Goal: Information Seeking & Learning: Learn about a topic

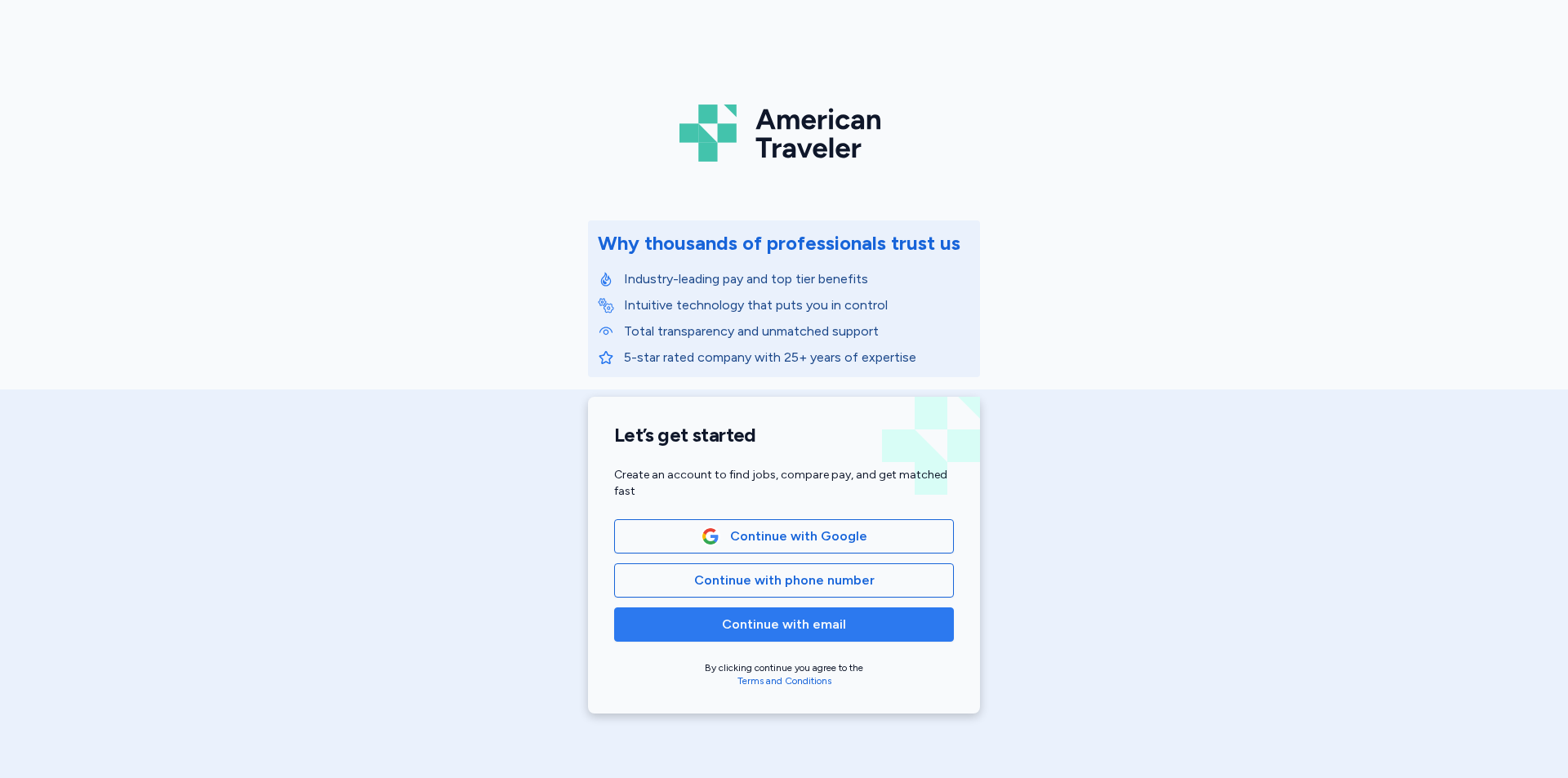
click at [795, 632] on span "Continue with email" at bounding box center [783, 624] width 124 height 19
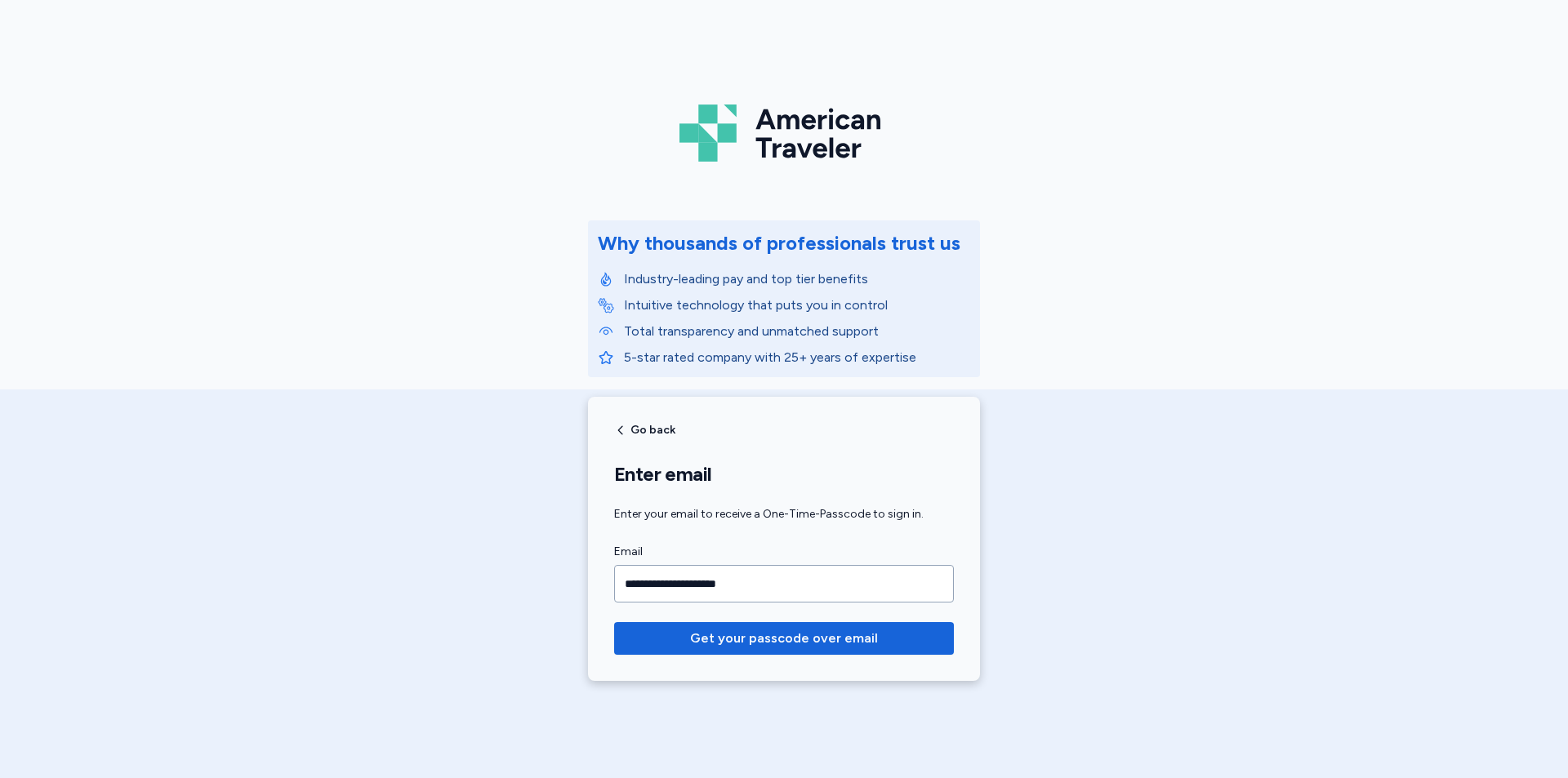
type input "**********"
click at [614, 622] on button "Get your passcode over email" at bounding box center [784, 638] width 340 height 33
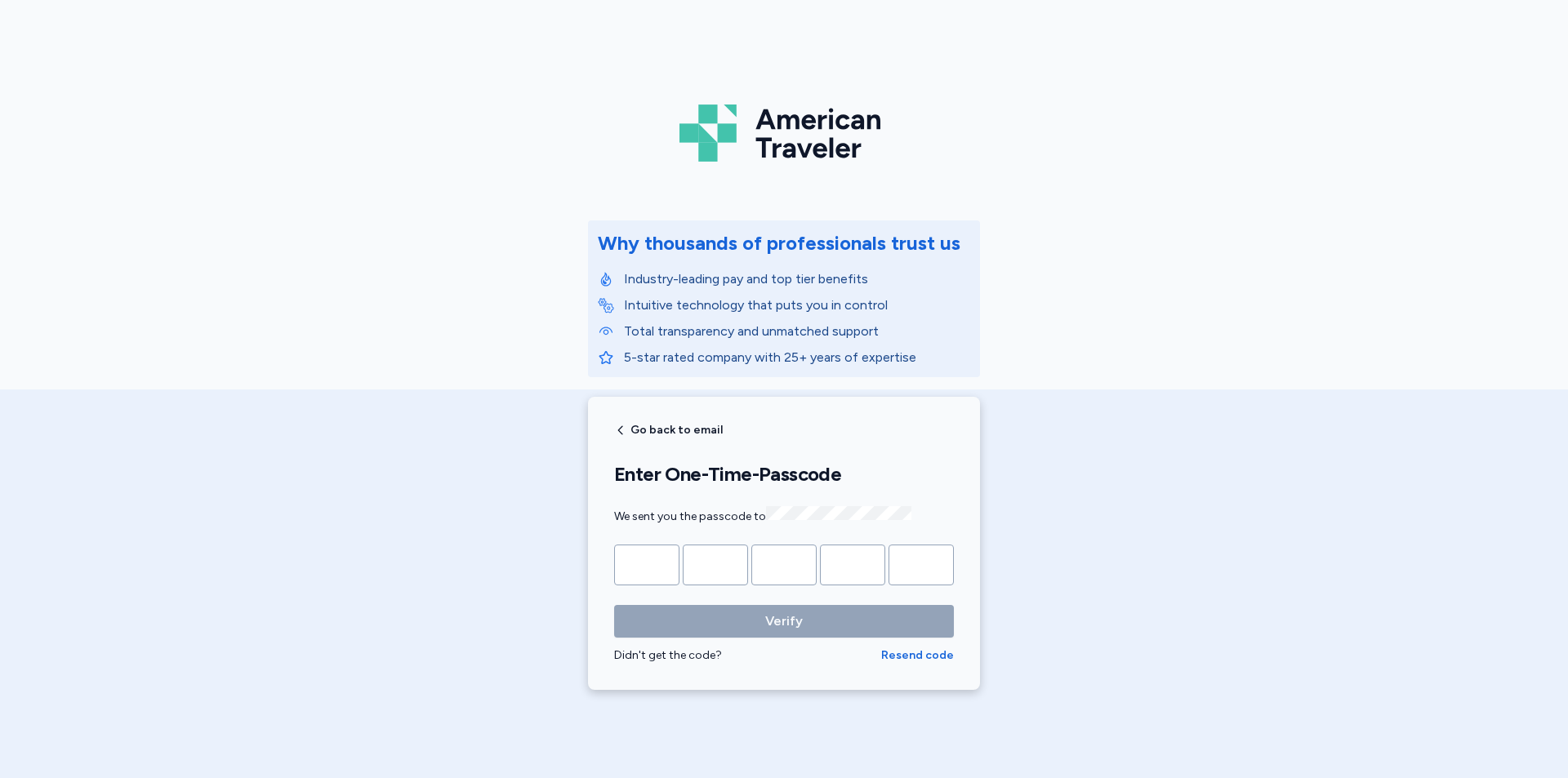
type input "*"
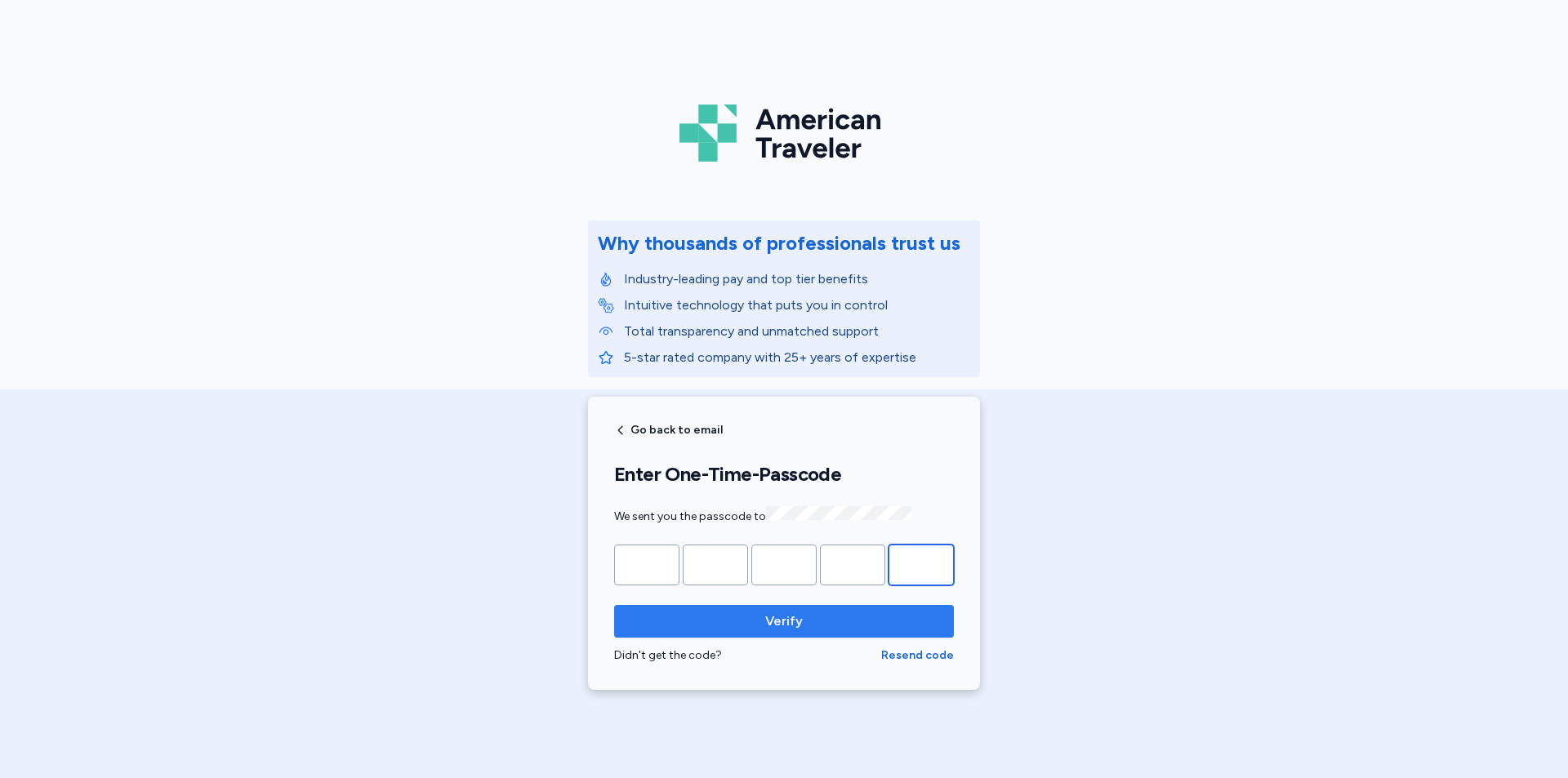
type input "*"
click at [765, 623] on span "Verify" at bounding box center [783, 620] width 38 height 19
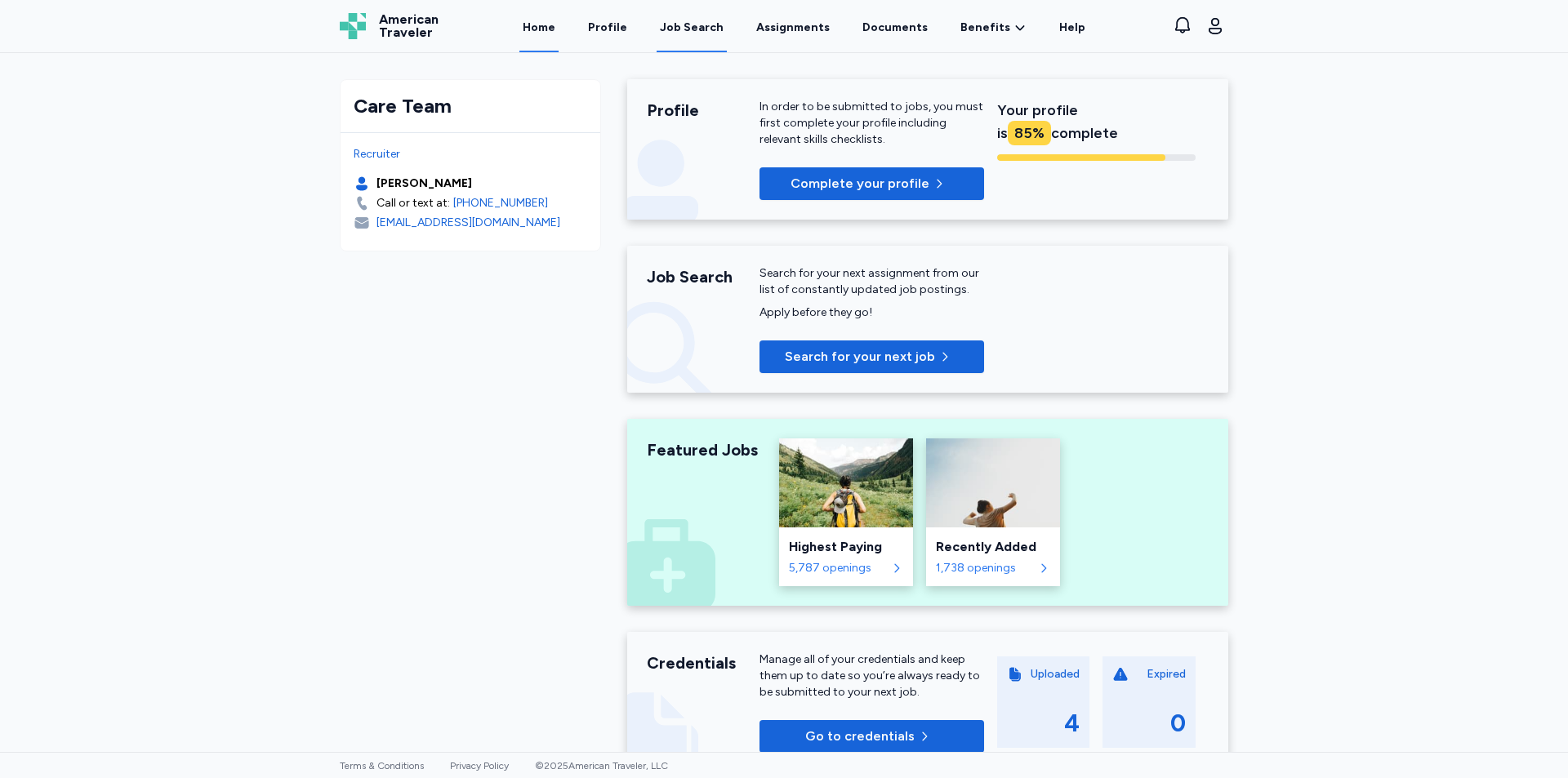
click at [691, 27] on div "Job Search" at bounding box center [691, 28] width 63 height 17
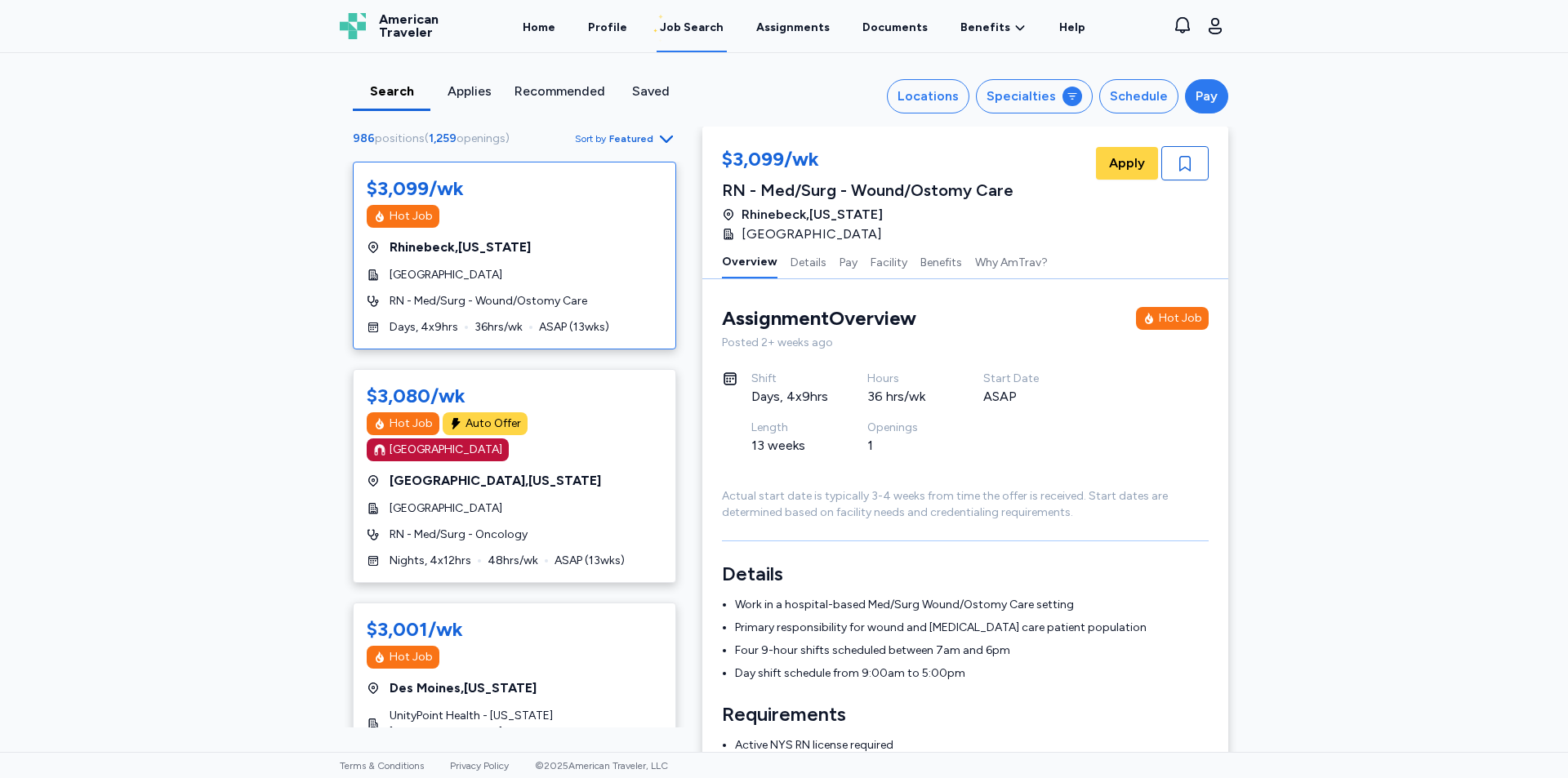
click at [1201, 99] on div "Pay" at bounding box center [1207, 96] width 22 height 19
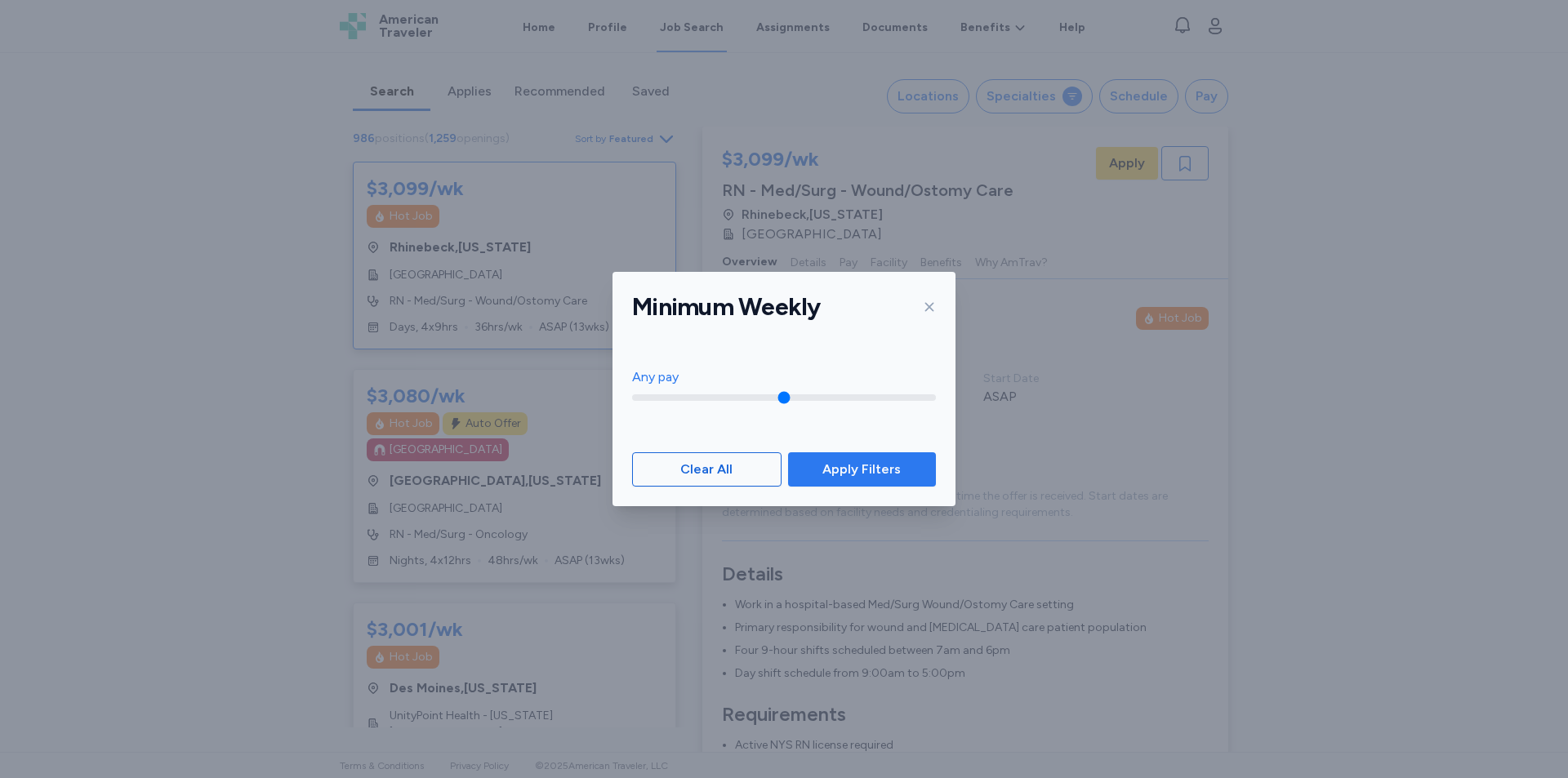
click at [843, 476] on span "Apply Filters" at bounding box center [861, 468] width 78 height 19
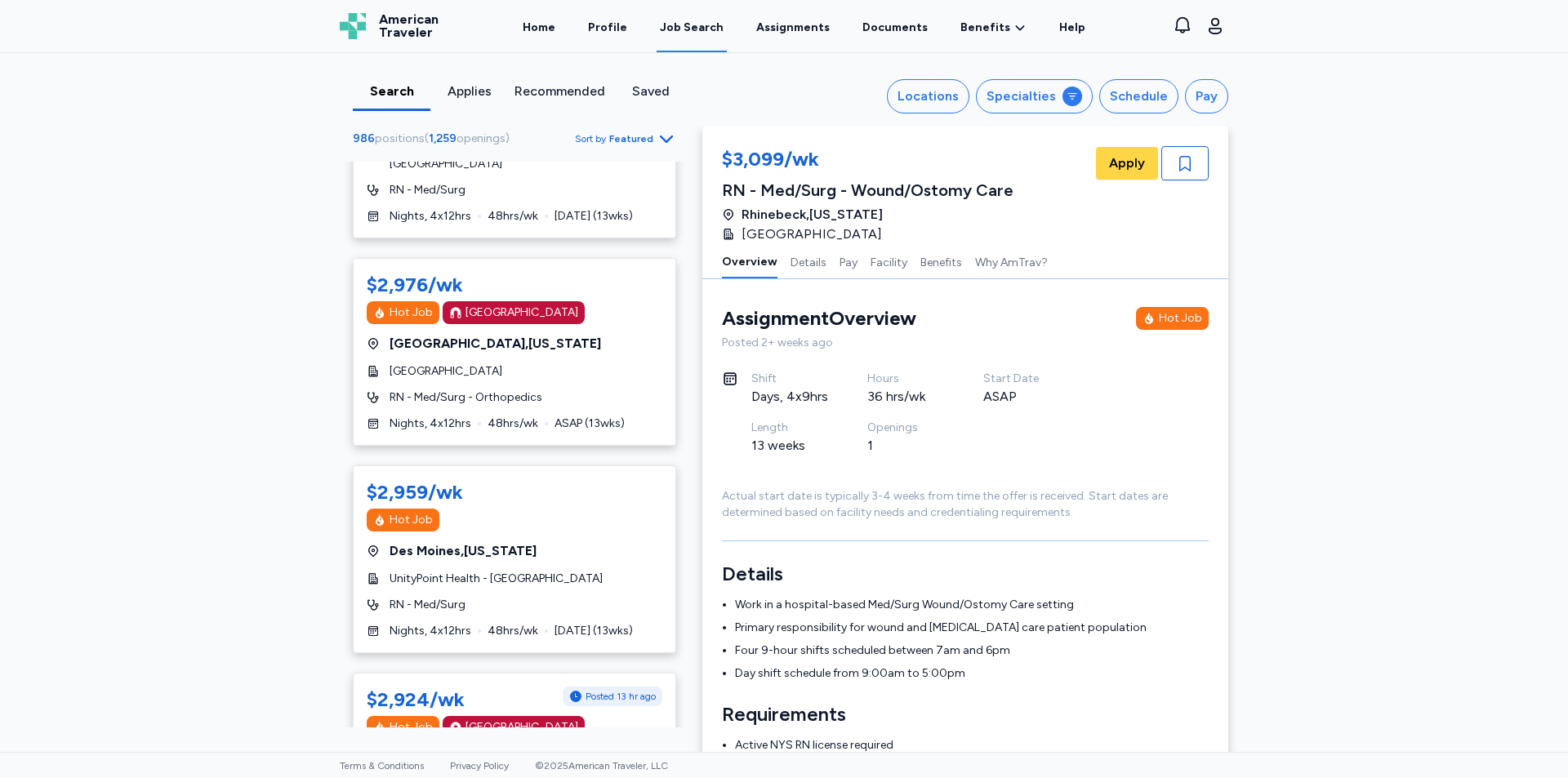
scroll to position [245, 0]
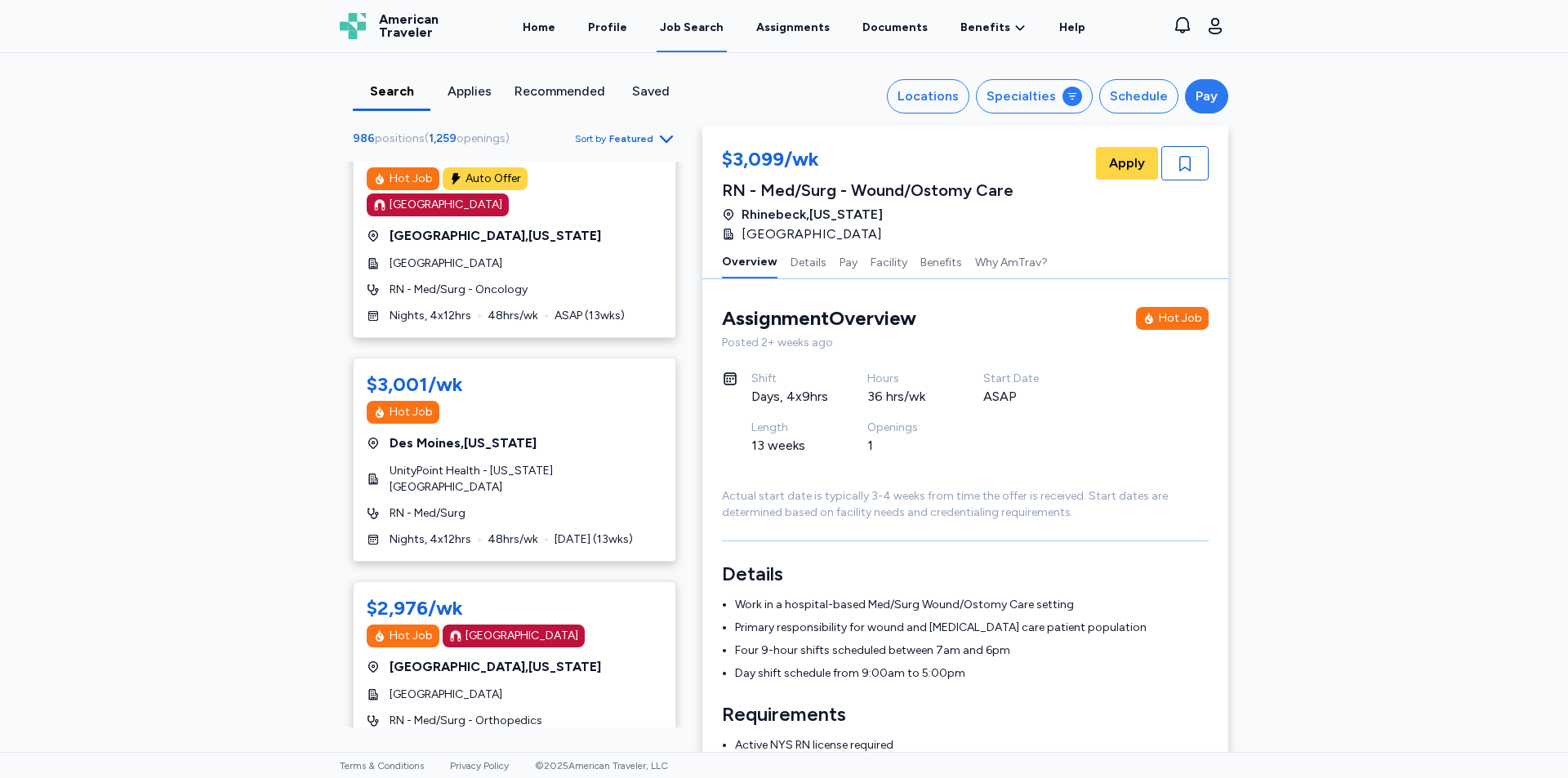
click at [1207, 92] on div "Pay" at bounding box center [1207, 96] width 22 height 19
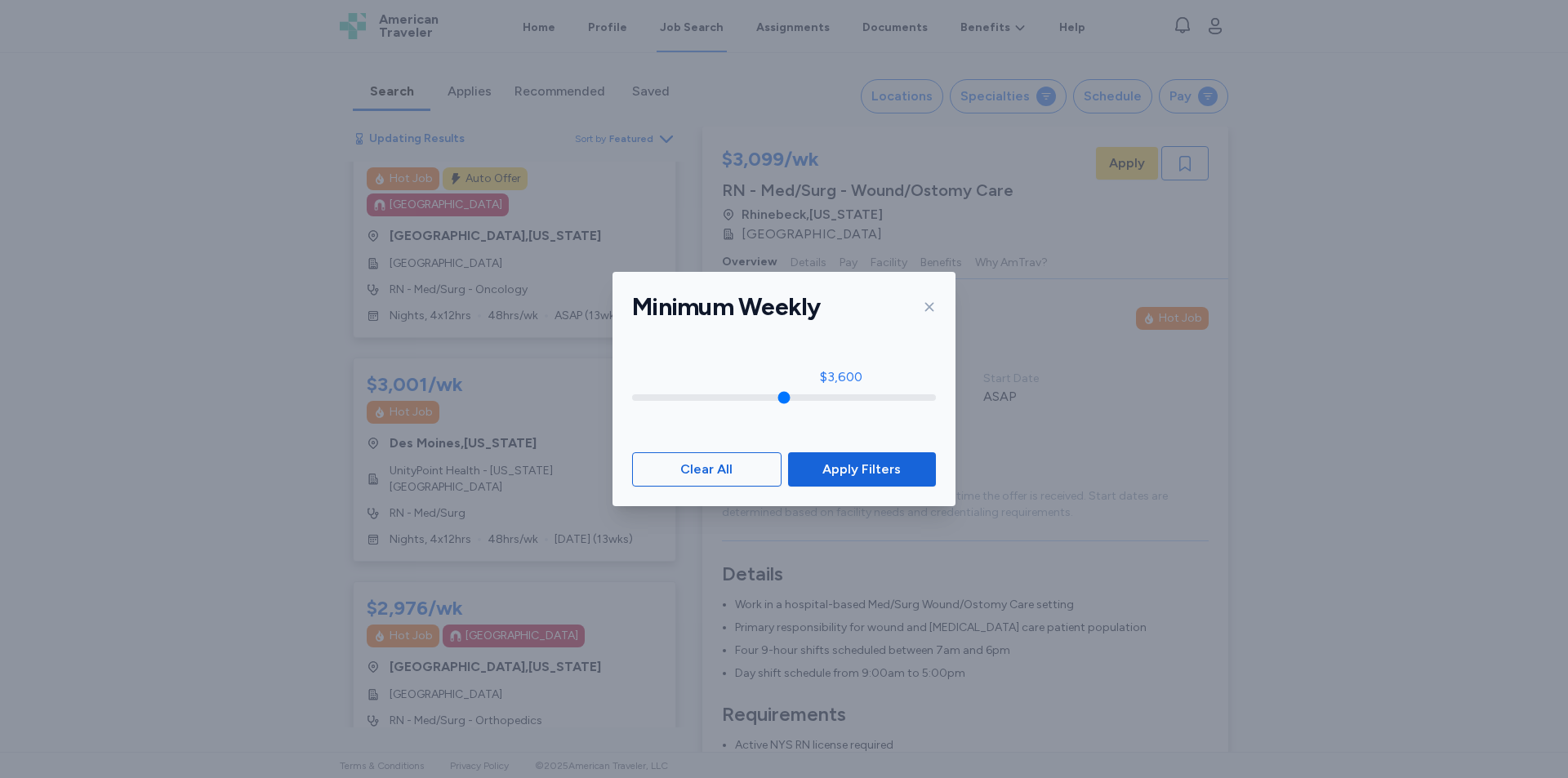
drag, startPoint x: 633, startPoint y: 397, endPoint x: 846, endPoint y: 400, distance: 213.0
type input "****"
click at [846, 400] on input "range" at bounding box center [784, 397] width 304 height 6
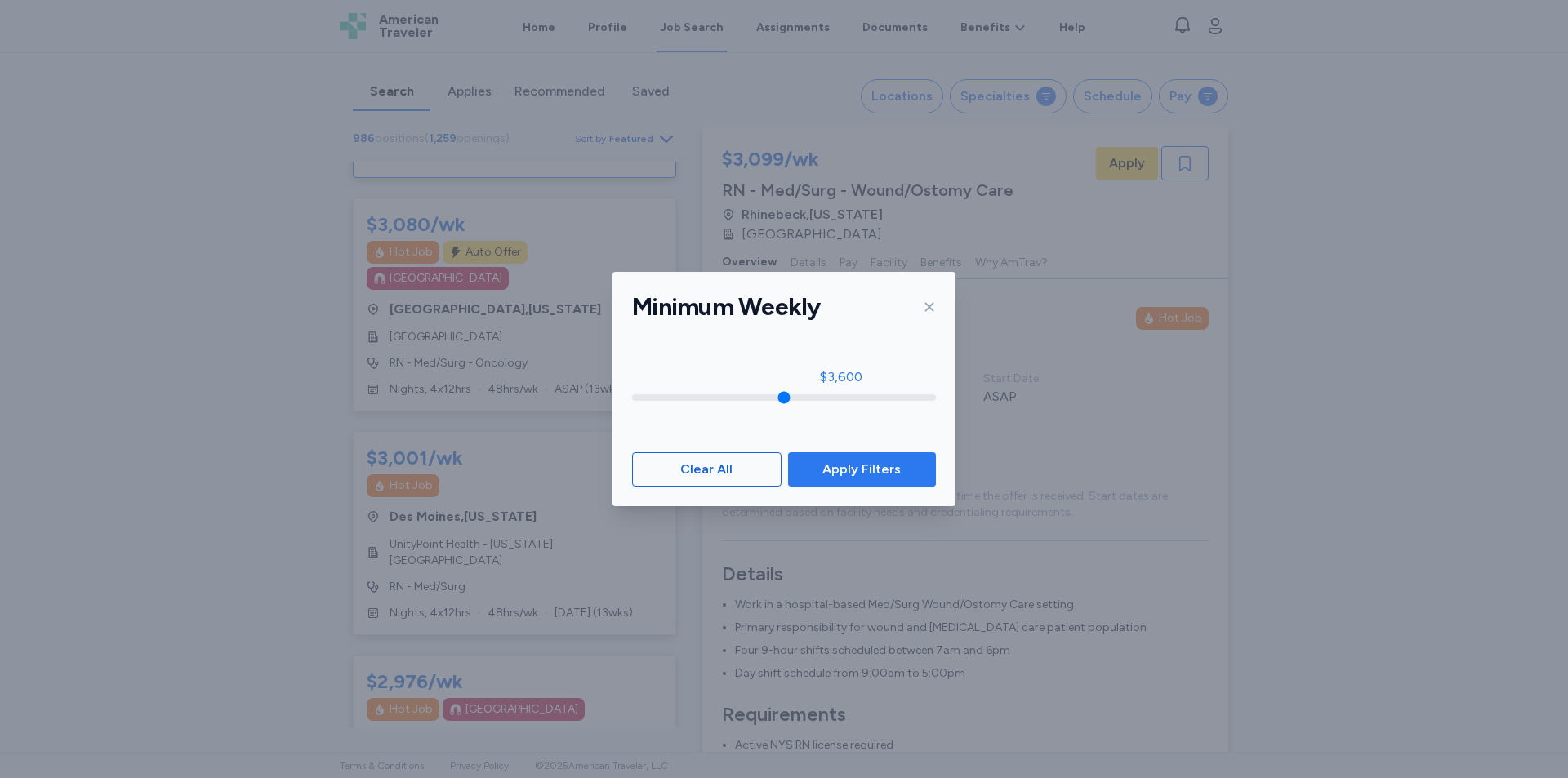
scroll to position [318, 0]
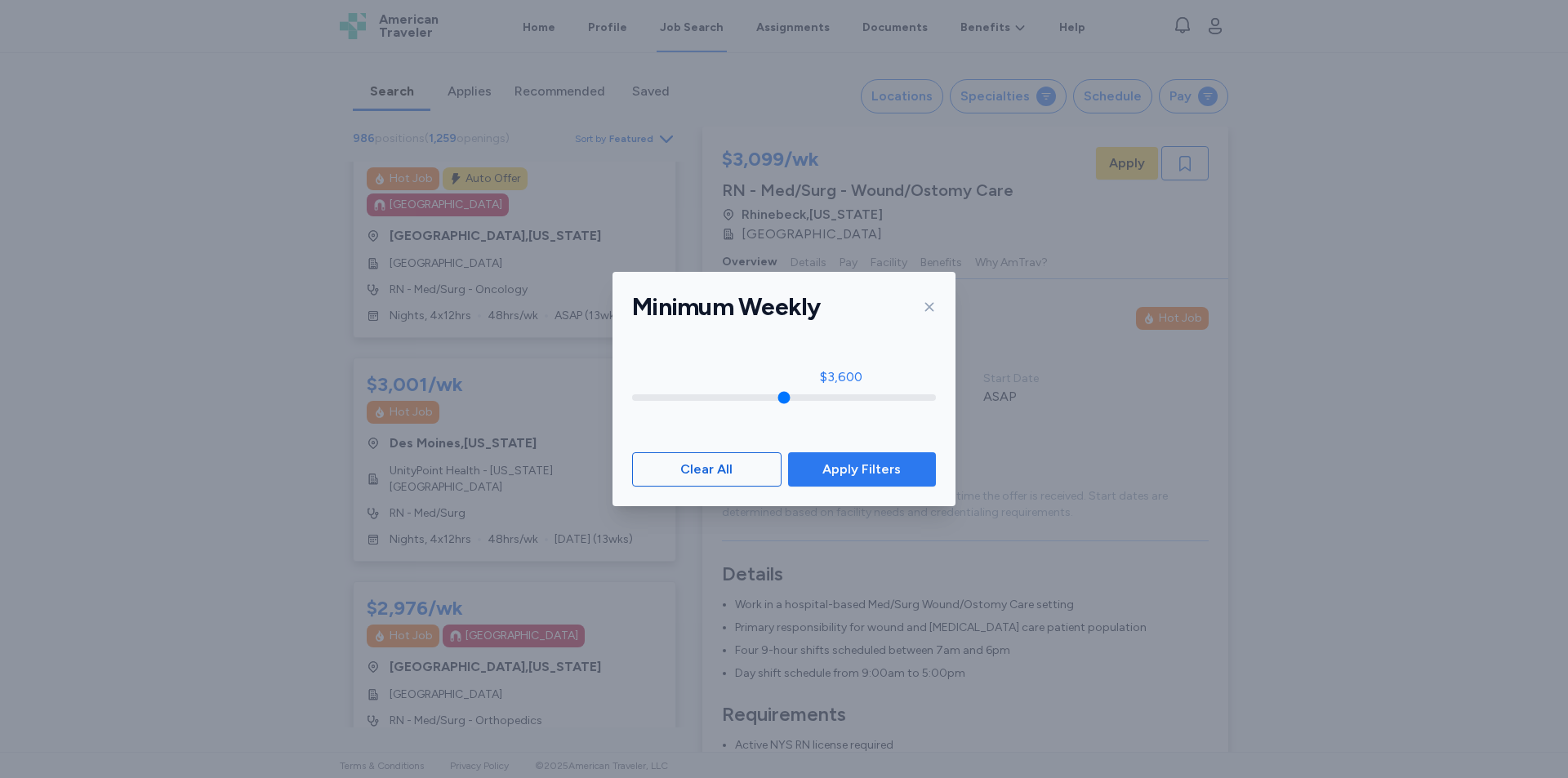
click at [836, 472] on span "Apply Filters" at bounding box center [861, 468] width 78 height 19
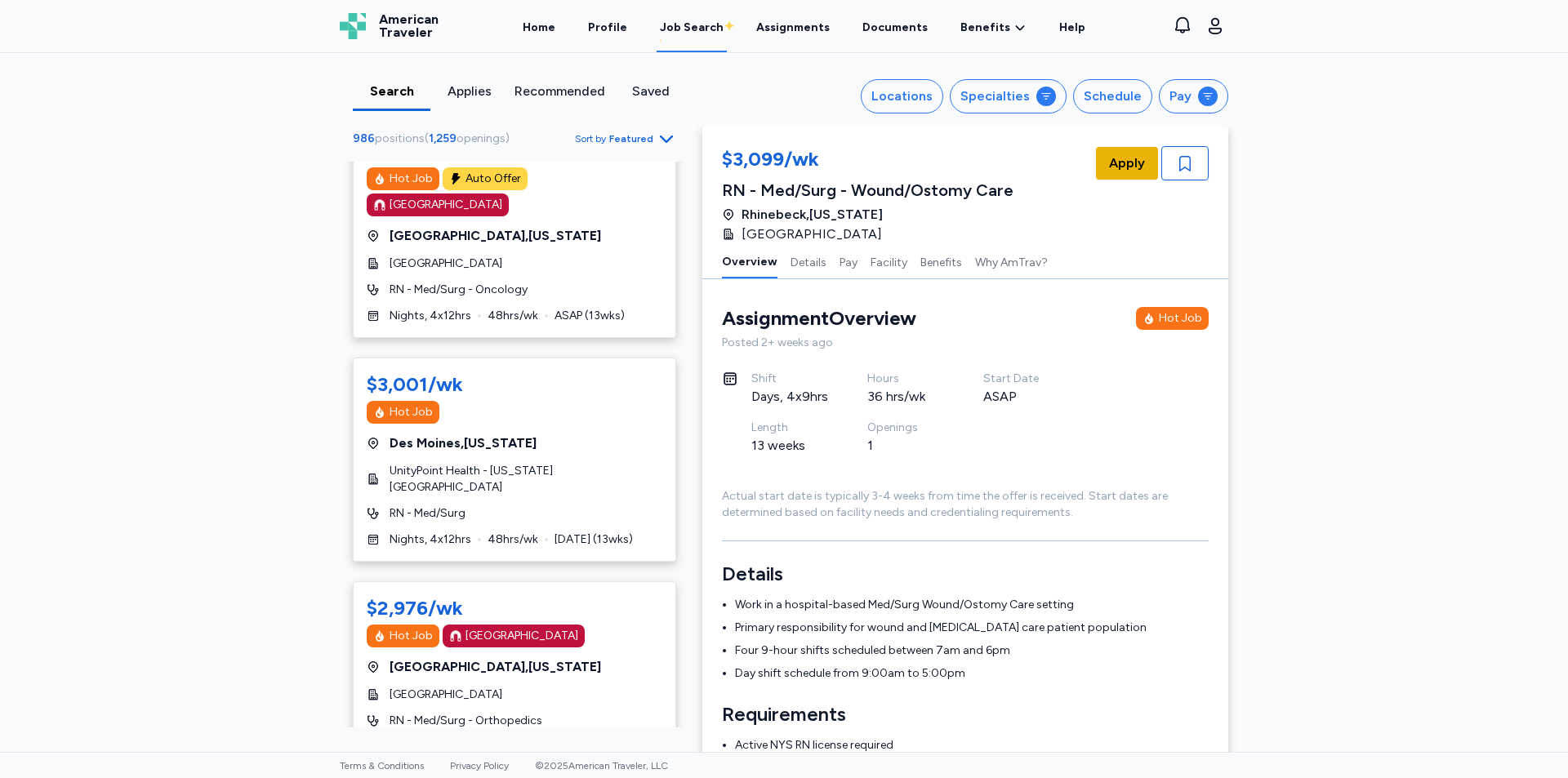
click at [1122, 157] on span "Apply" at bounding box center [1127, 163] width 36 height 19
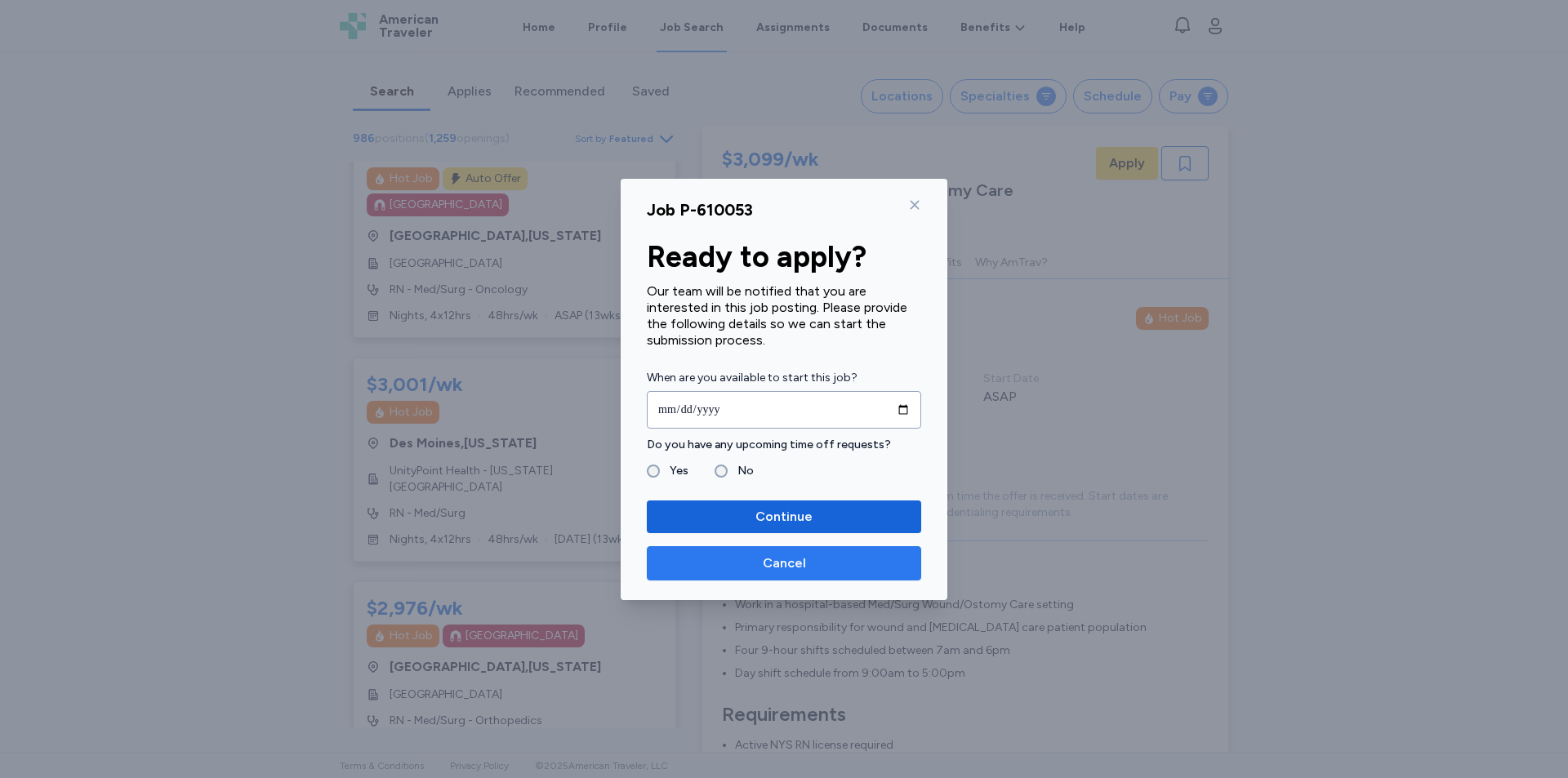
click at [780, 571] on span "Cancel" at bounding box center [784, 562] width 43 height 19
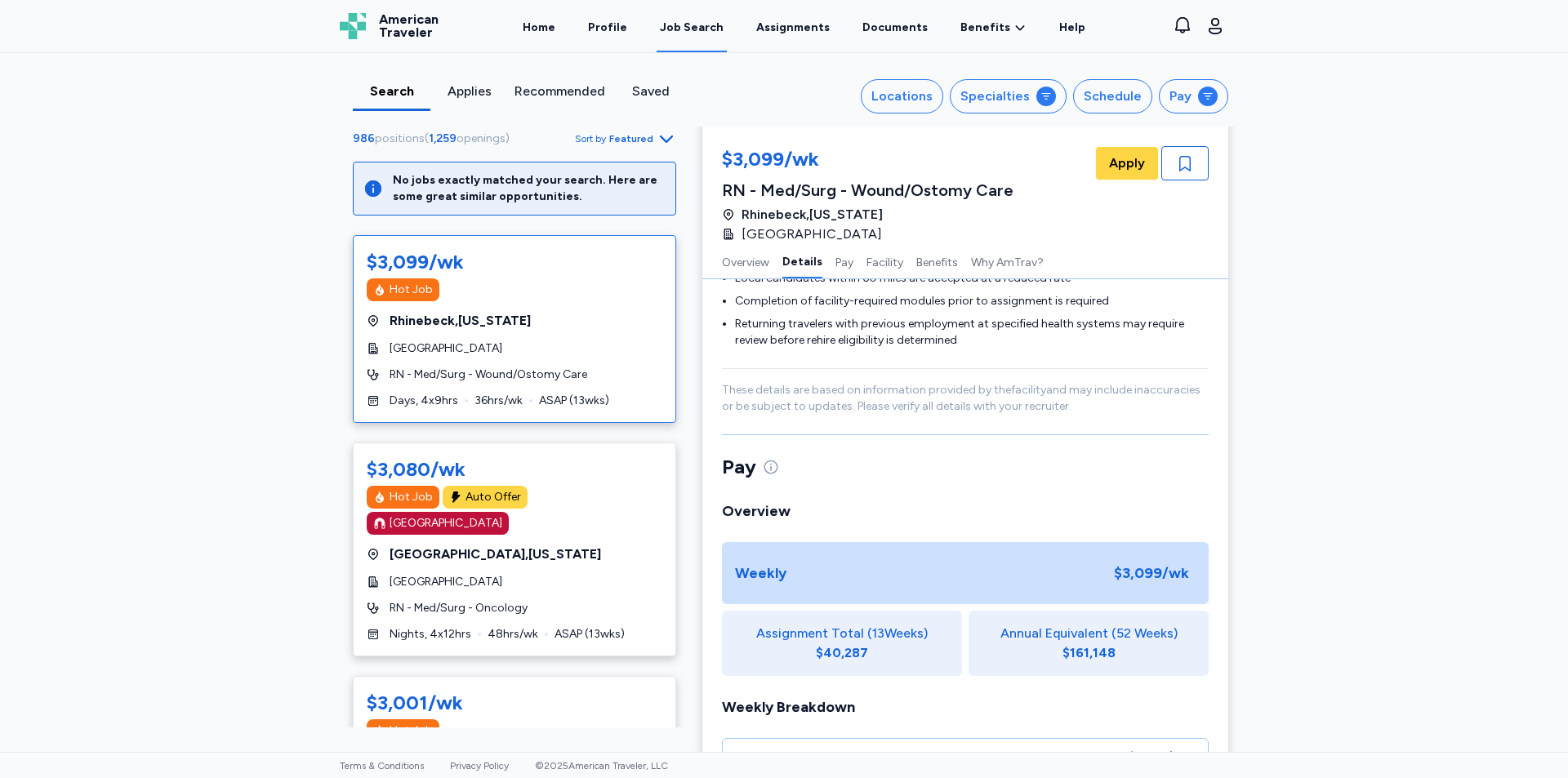
scroll to position [571, 0]
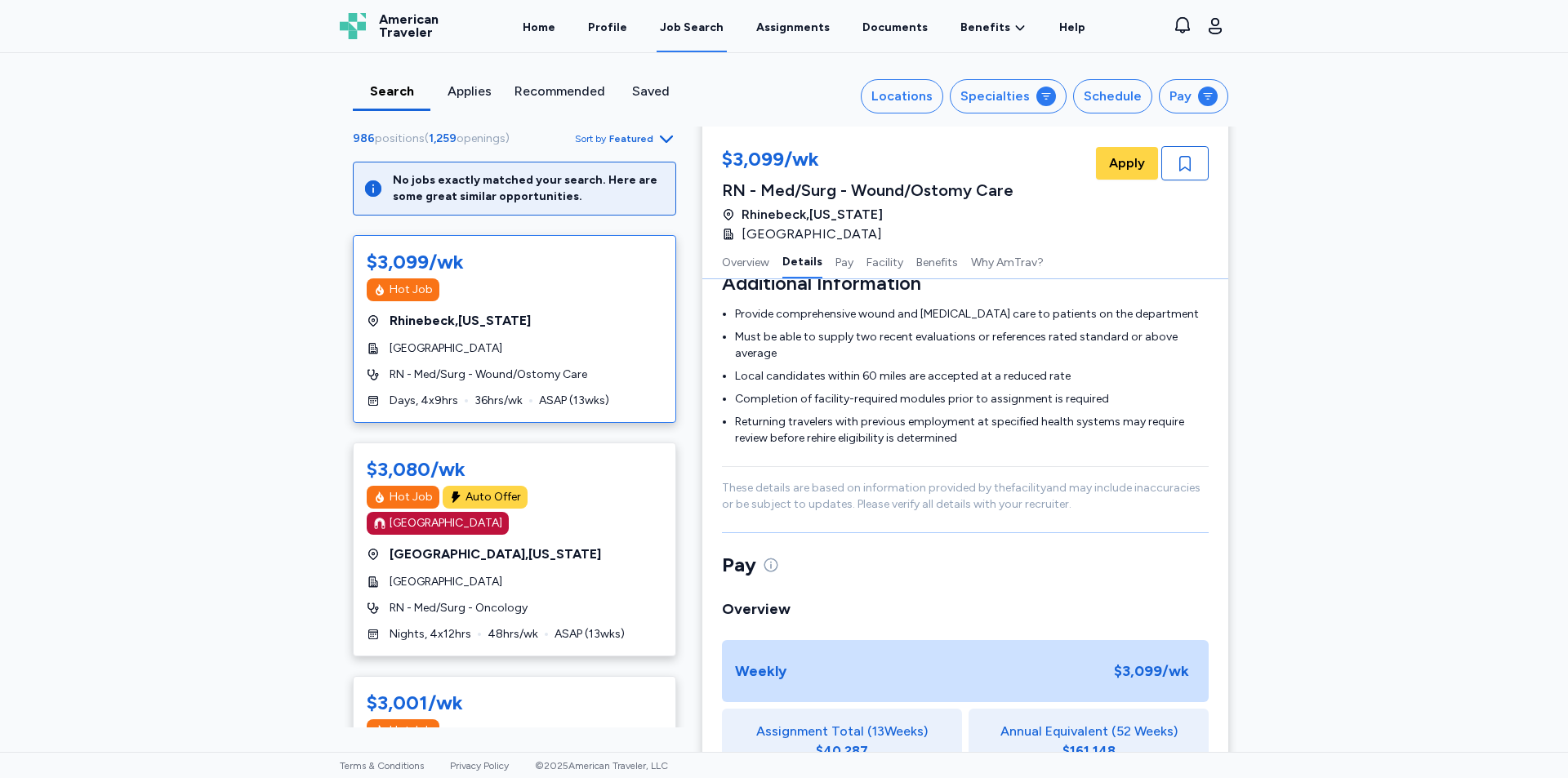
click at [534, 83] on div "Recommended" at bounding box center [560, 91] width 91 height 19
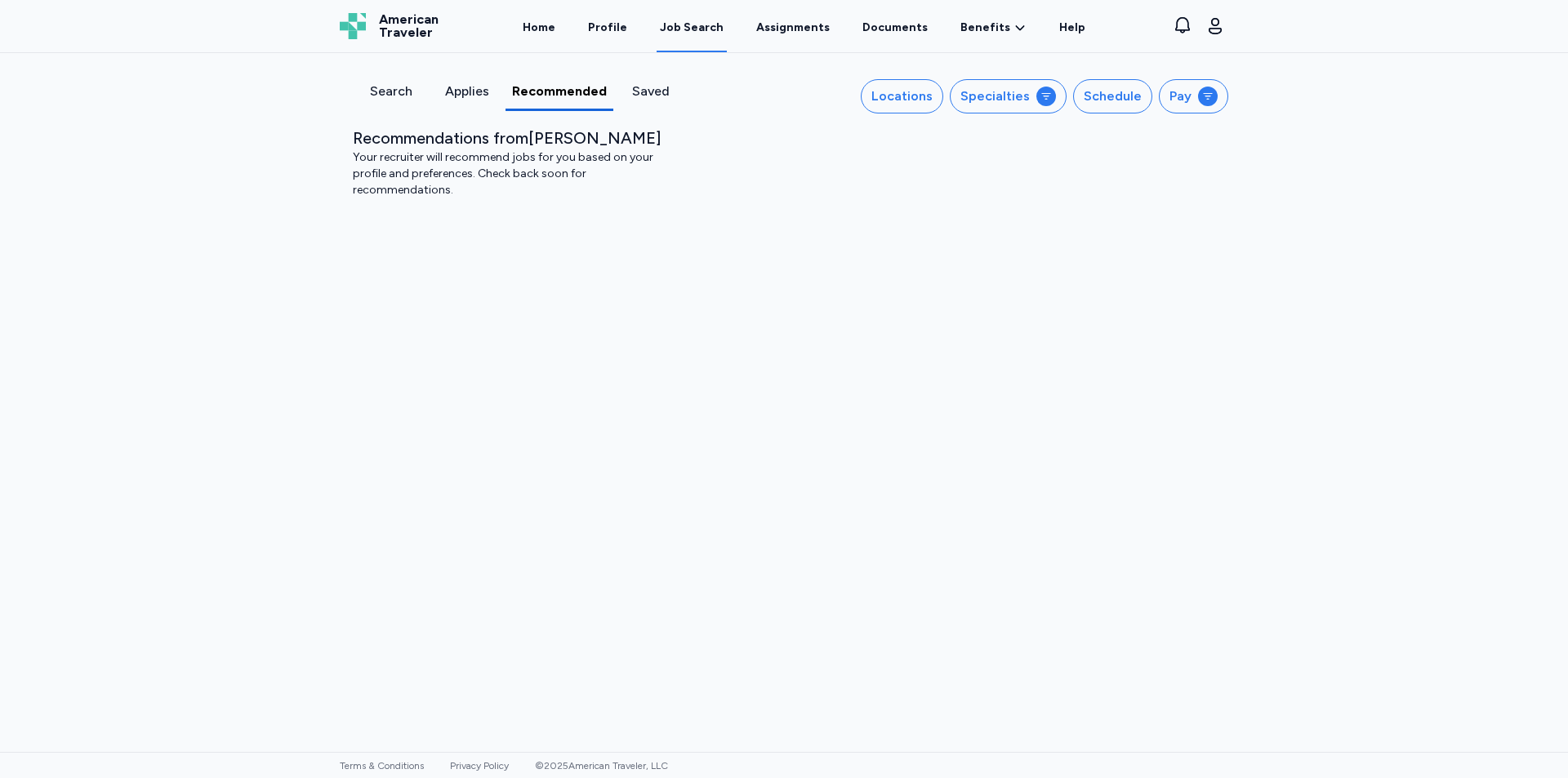
click at [406, 95] on div "Search" at bounding box center [391, 91] width 62 height 19
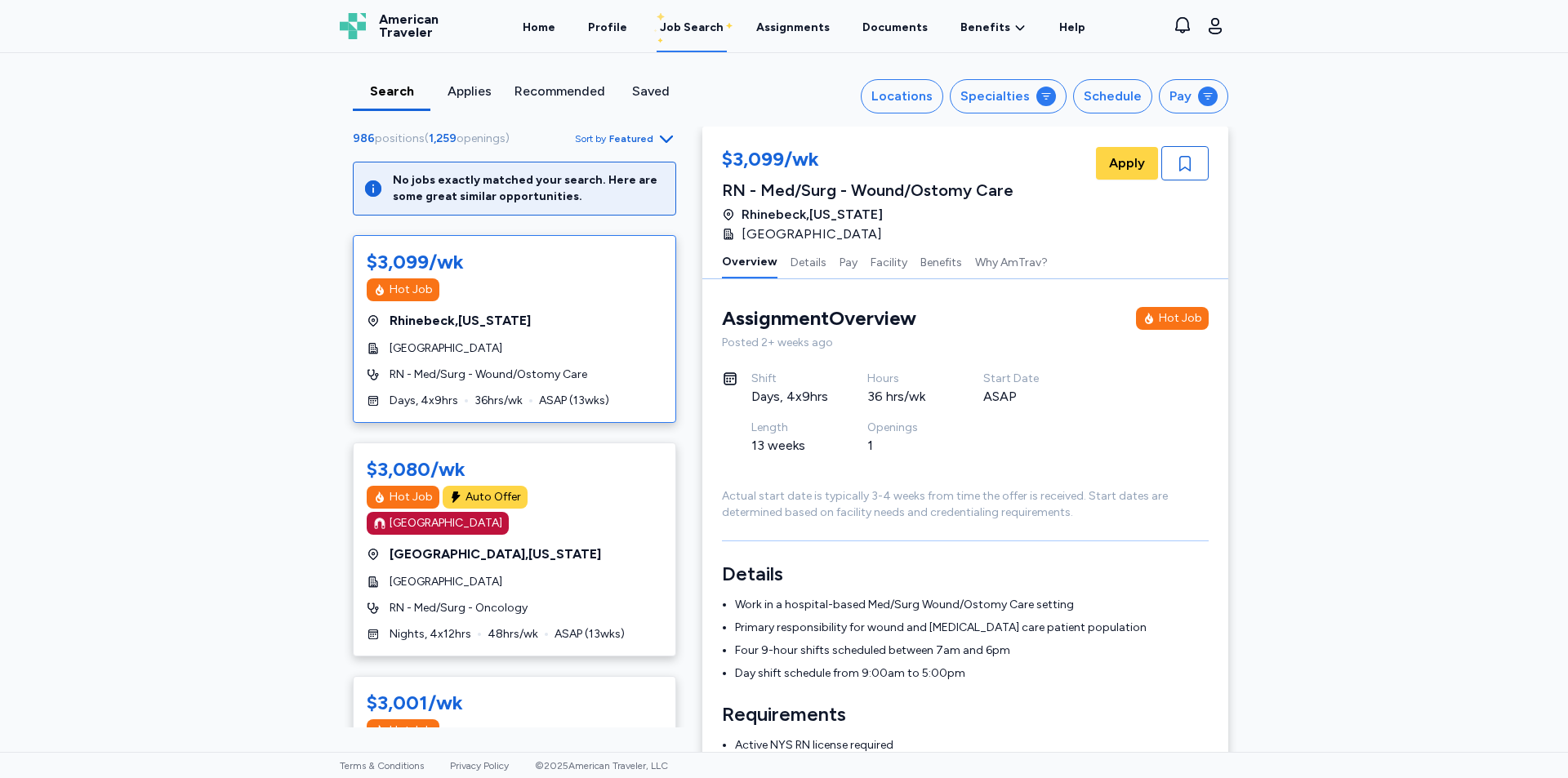
click at [467, 95] on div "Applies" at bounding box center [469, 91] width 64 height 19
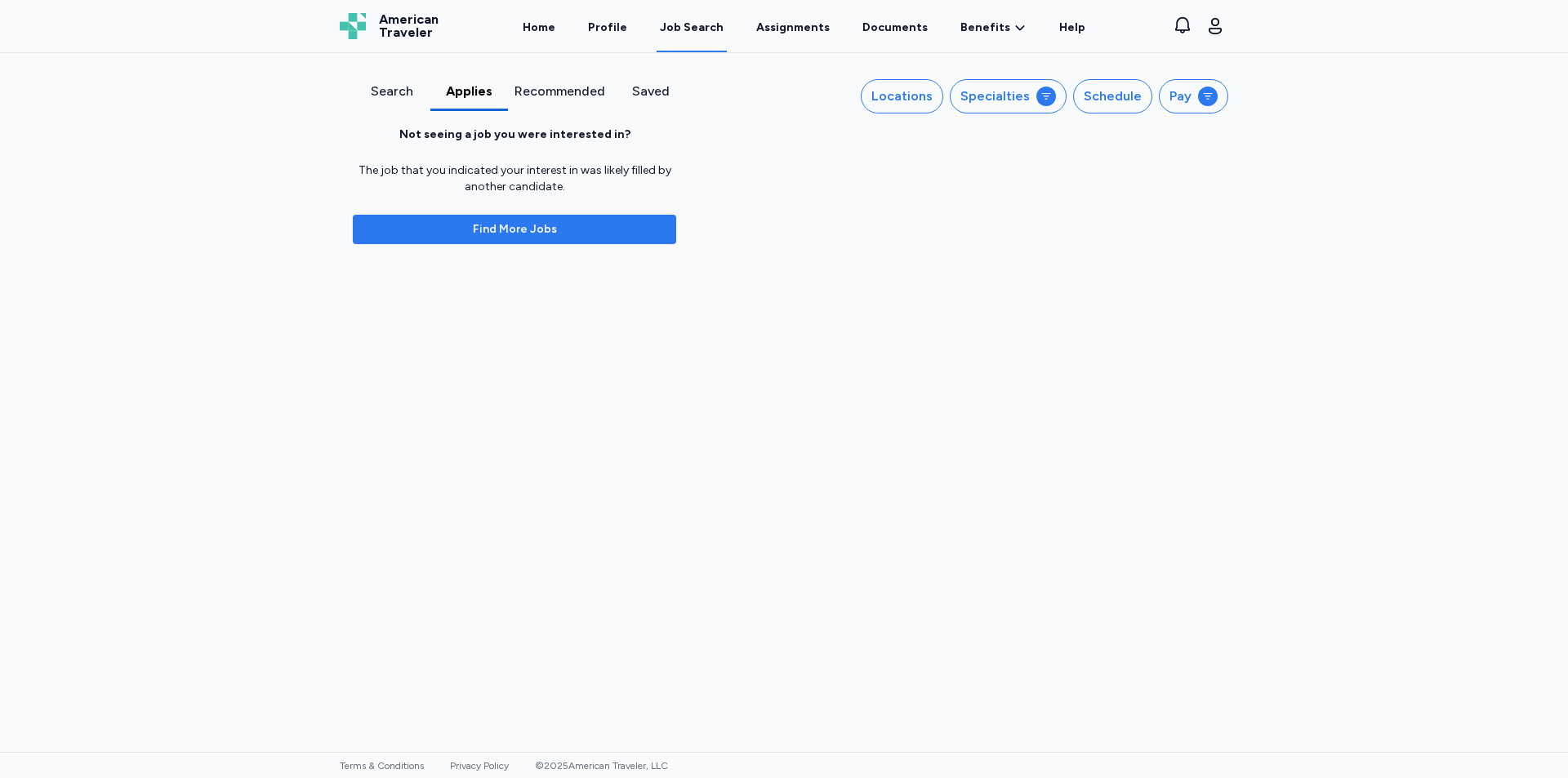
click at [502, 233] on span "Find More Jobs" at bounding box center [515, 230] width 85 height 17
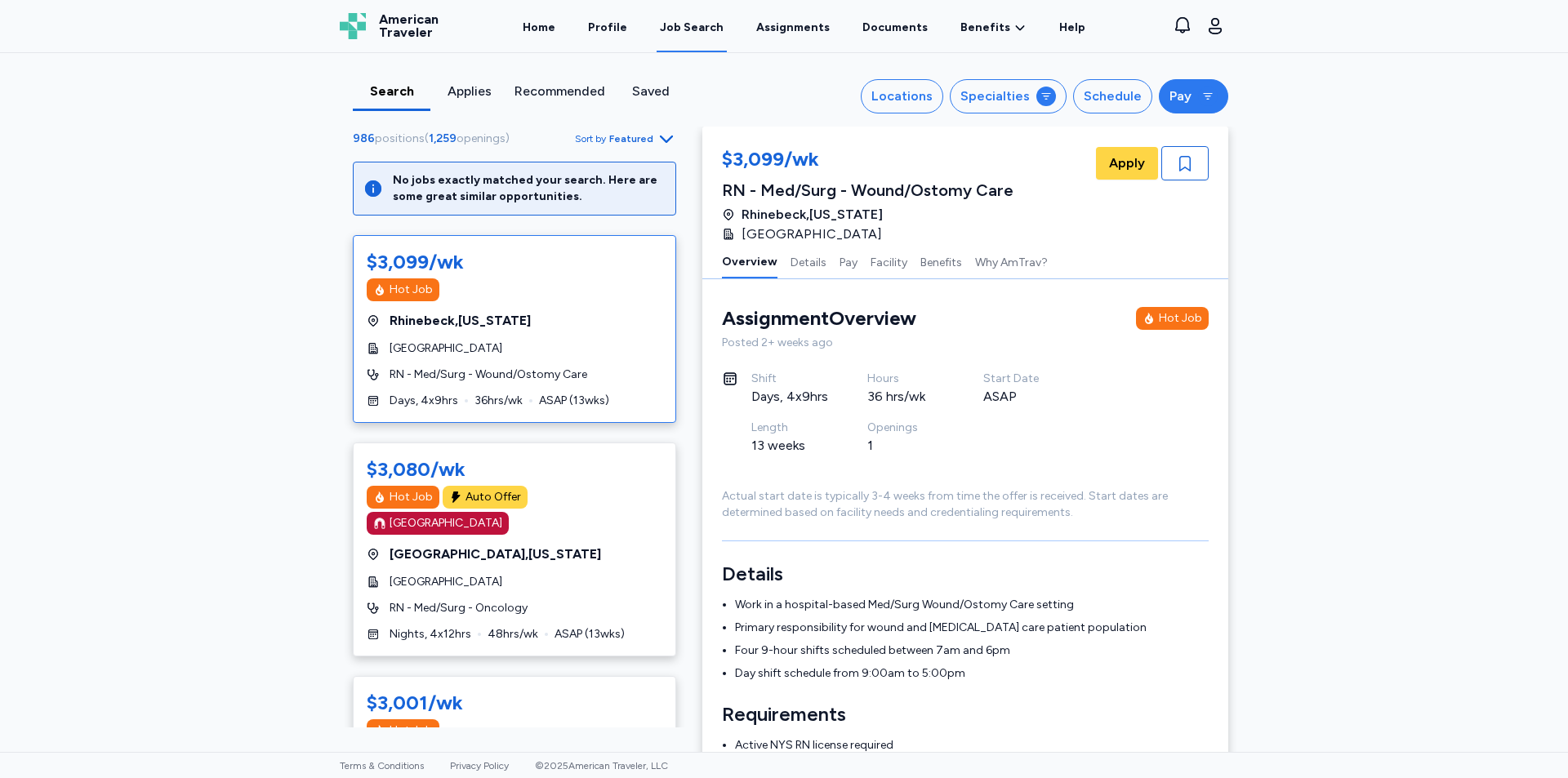
click at [1204, 98] on icon "button" at bounding box center [1208, 96] width 13 height 13
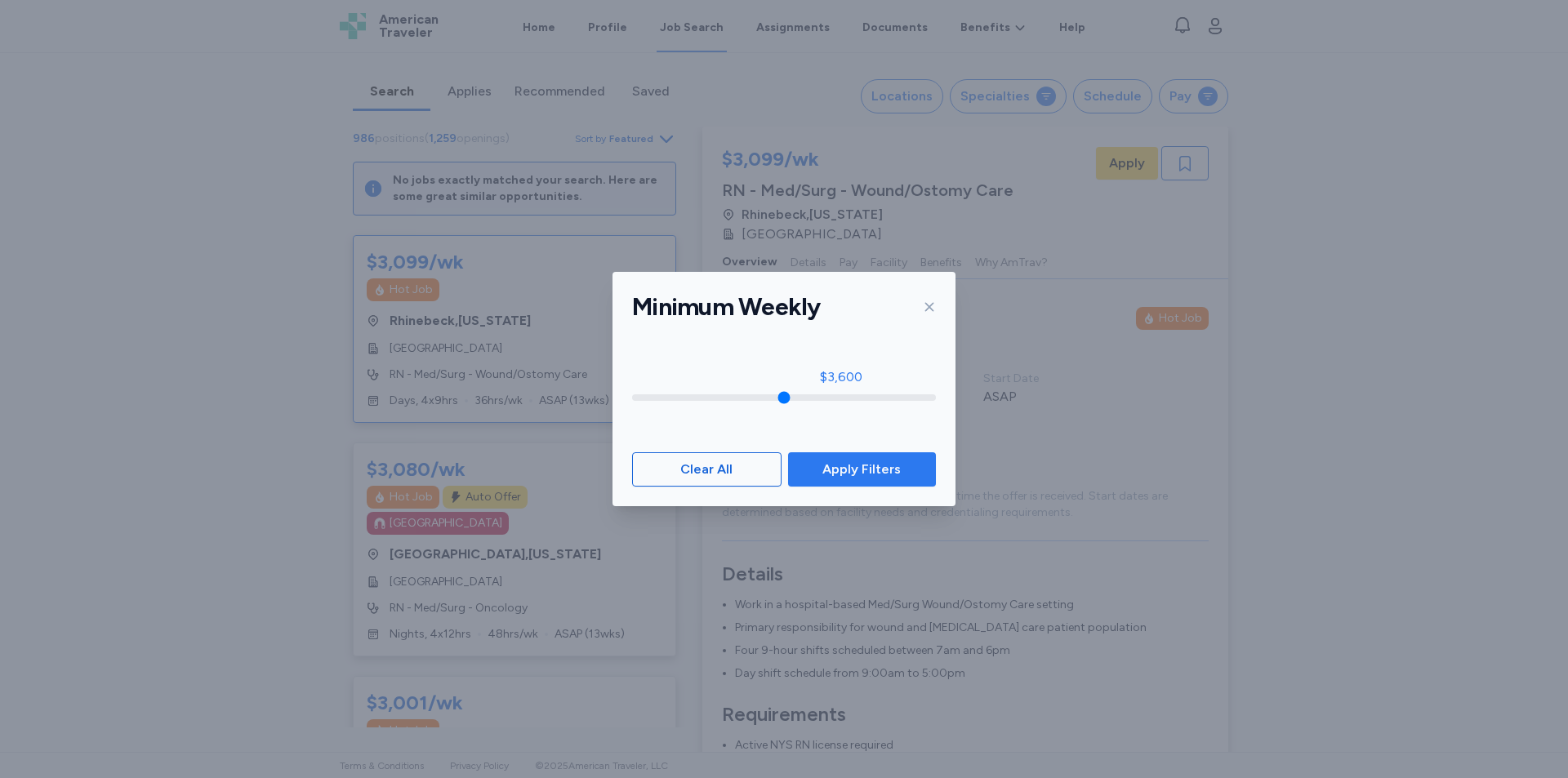
click at [863, 471] on span "Apply Filters" at bounding box center [861, 468] width 78 height 19
